Goal: Navigation & Orientation: Find specific page/section

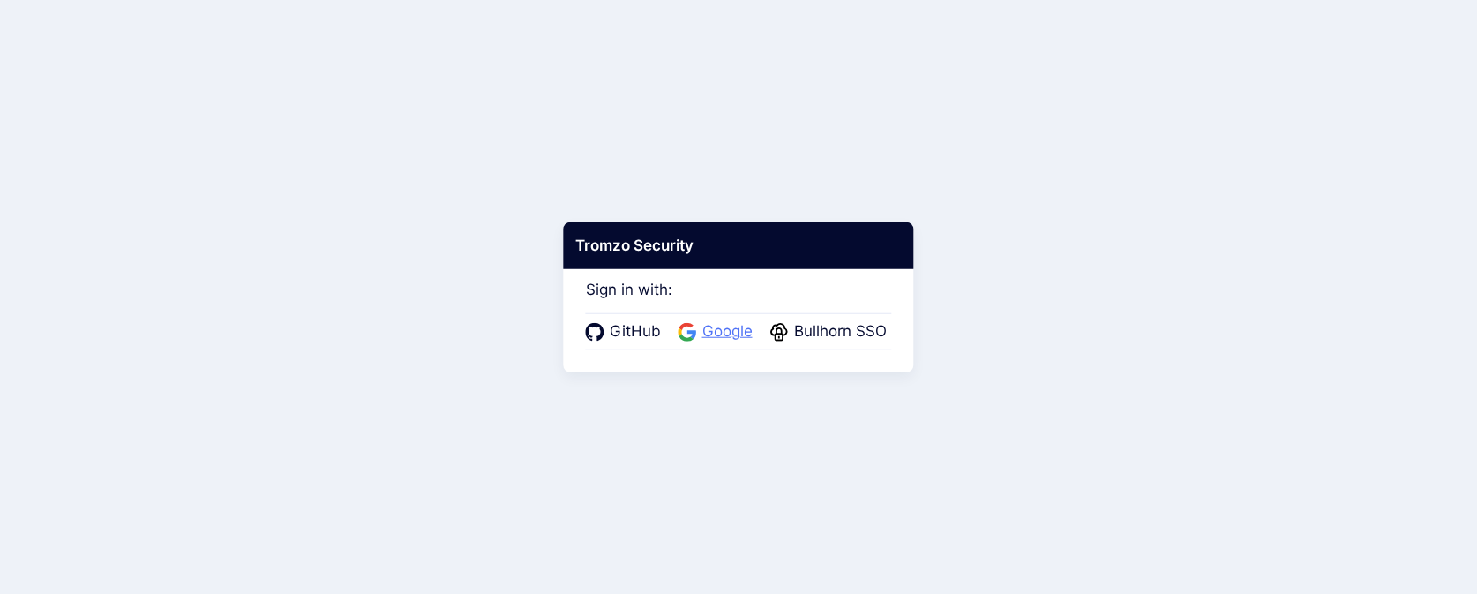
click at [703, 332] on span "Google" at bounding box center [727, 331] width 61 height 23
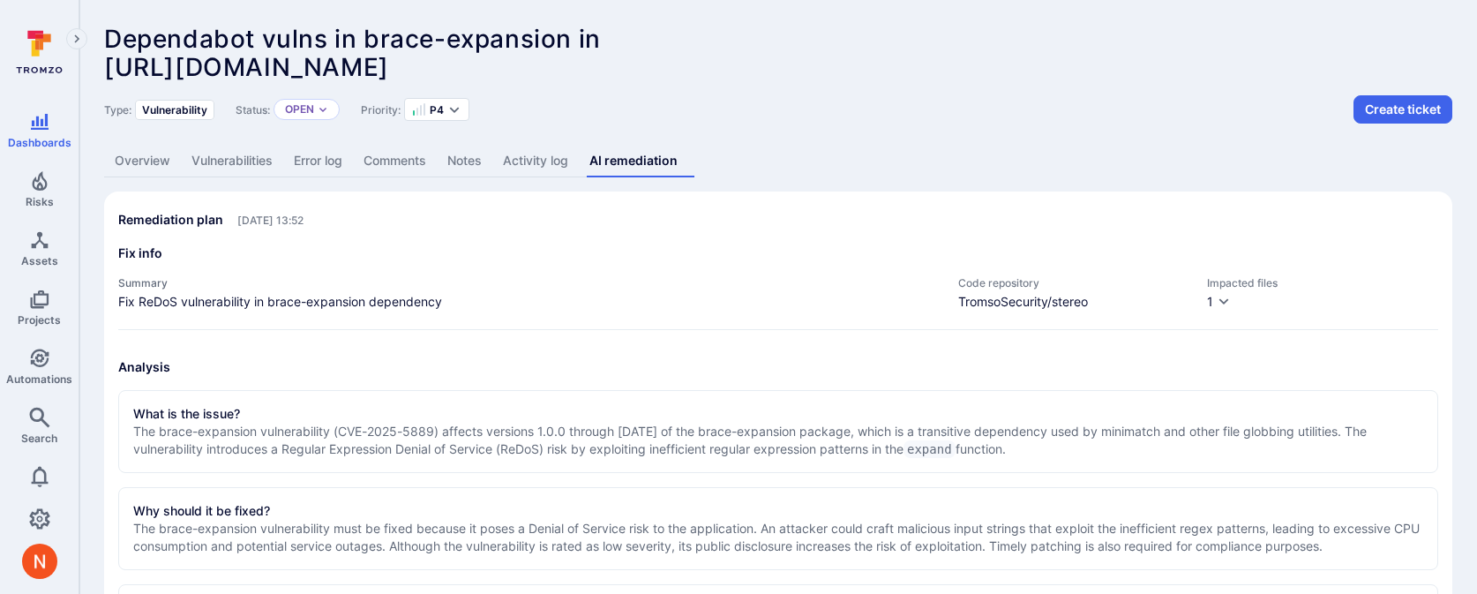
scroll to position [516, 0]
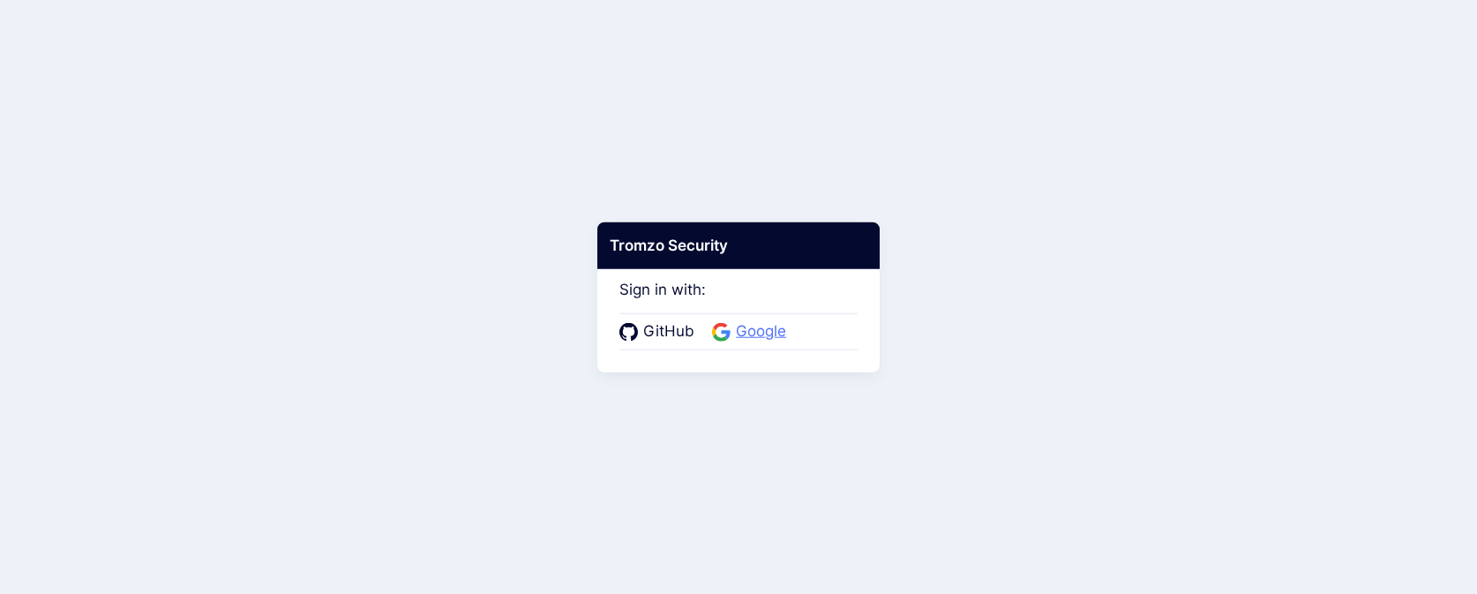
click at [749, 336] on span "Google" at bounding box center [760, 331] width 61 height 23
